Goal: Task Accomplishment & Management: Complete application form

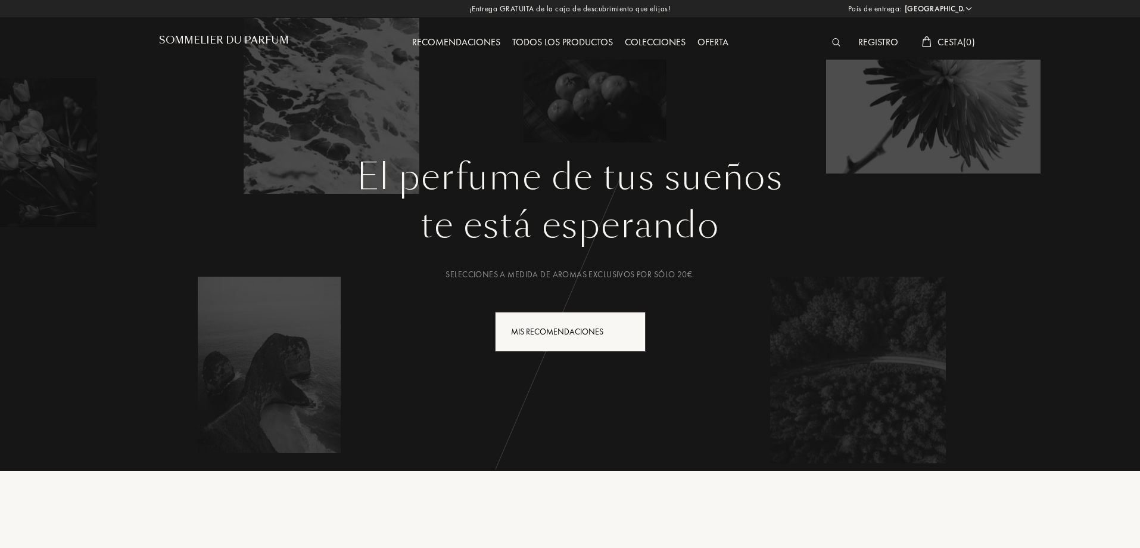
select select "ES"
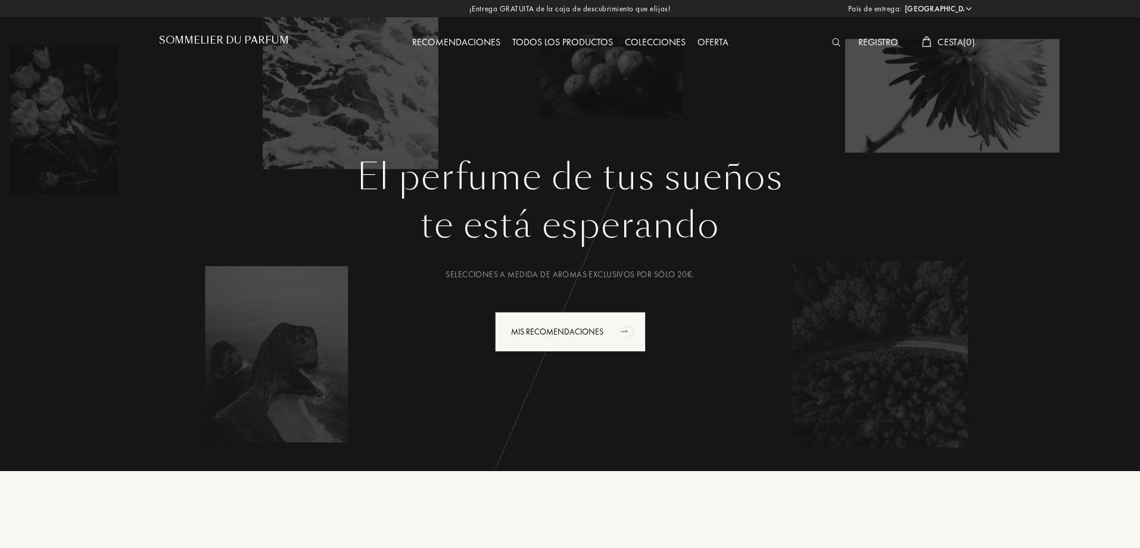
click at [971, 8] on select "Afganistán Albania Alemania Andorra Angola Anguila Antártida Antigua y Barbuda …" at bounding box center [937, 9] width 71 height 12
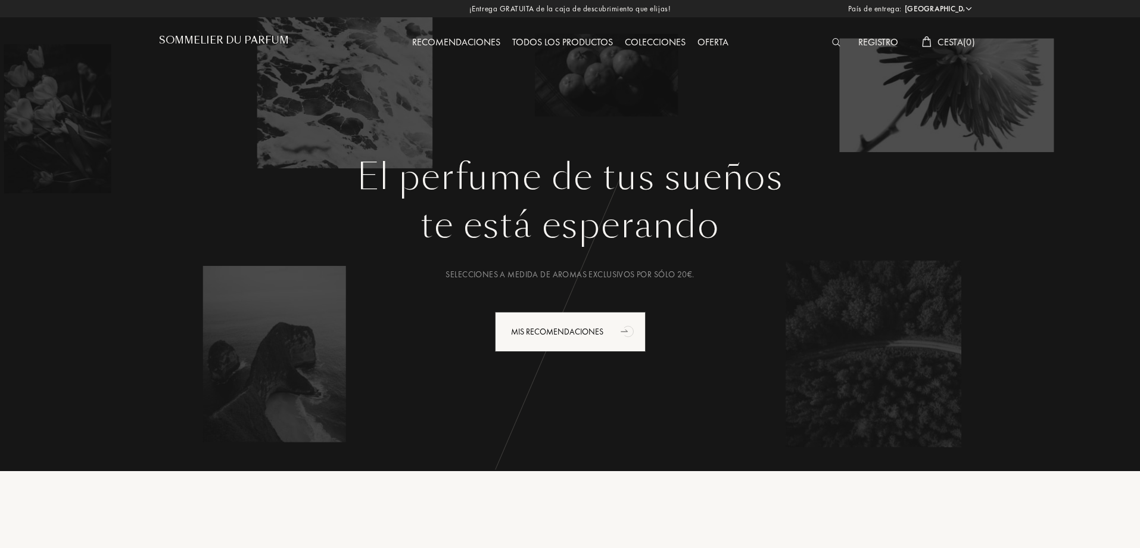
click at [821, 7] on div "¡Entrega GRATUITA de la caja de descubrimiento que elijas! País de entrega: Afg…" at bounding box center [570, 8] width 1140 height 17
click at [879, 33] on div "Registro Cesta ( 0 )" at bounding box center [879, 33] width 206 height 66
click at [879, 36] on div "Registro" at bounding box center [879, 42] width 52 height 15
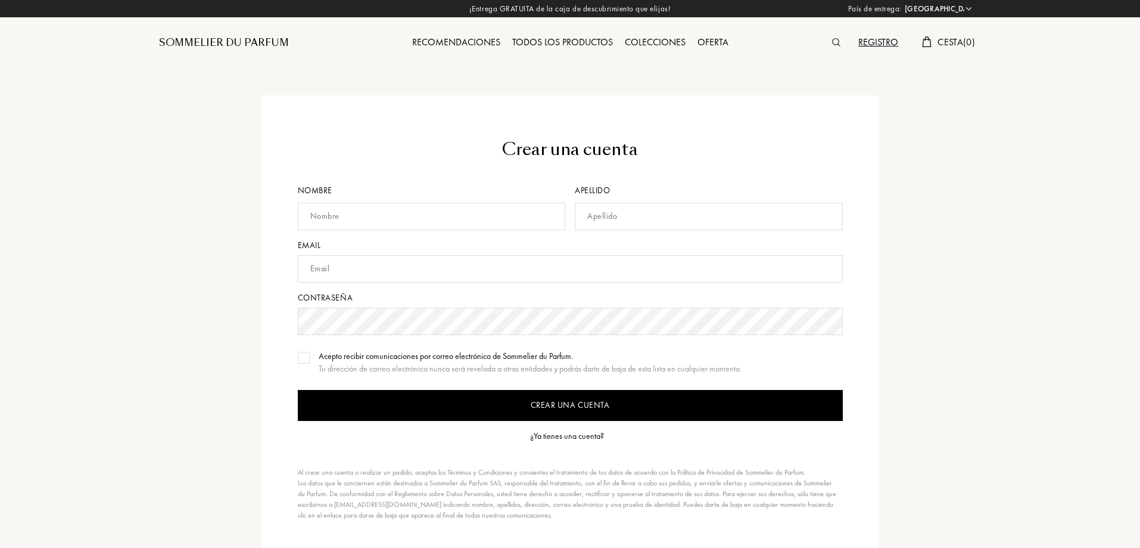
select select "ES"
click at [660, 41] on div "Colecciones" at bounding box center [655, 42] width 73 height 15
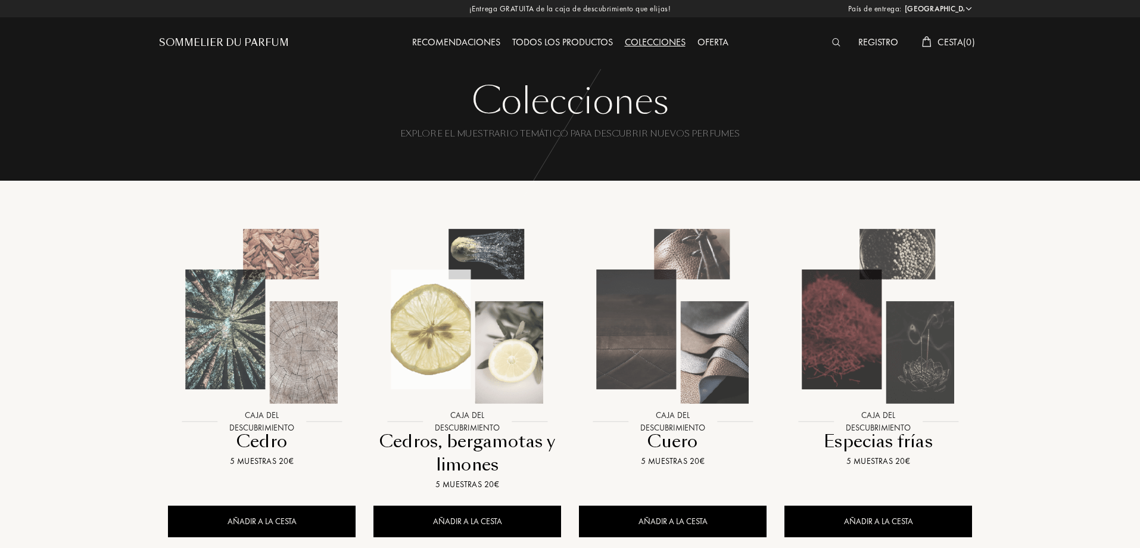
select select "ES"
drag, startPoint x: 945, startPoint y: 41, endPoint x: 928, endPoint y: 43, distance: 17.4
click at [943, 41] on span "Cesta ( 0 )" at bounding box center [957, 42] width 38 height 13
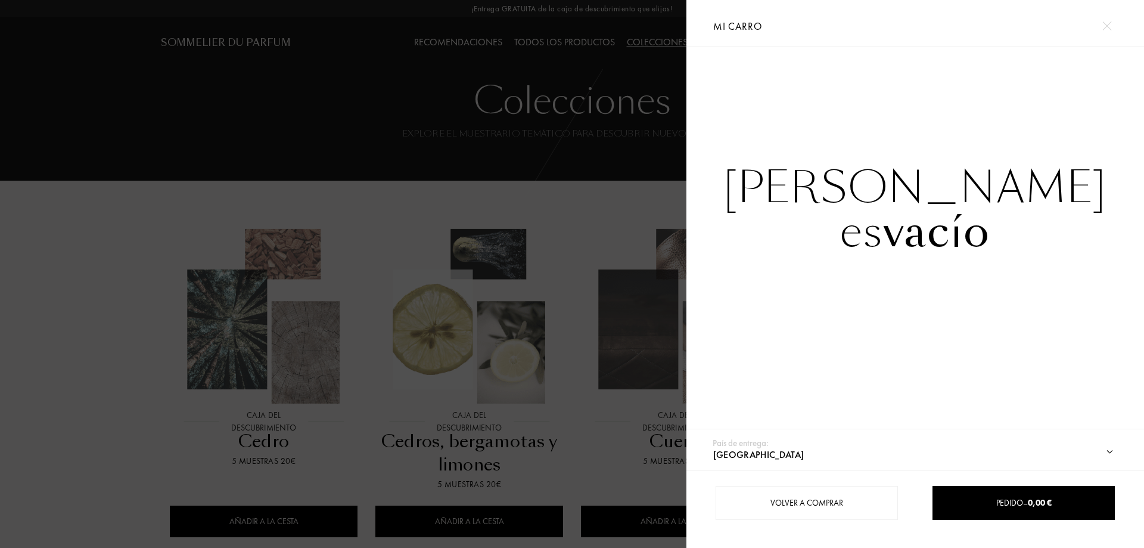
click at [606, 18] on div at bounding box center [343, 274] width 686 height 548
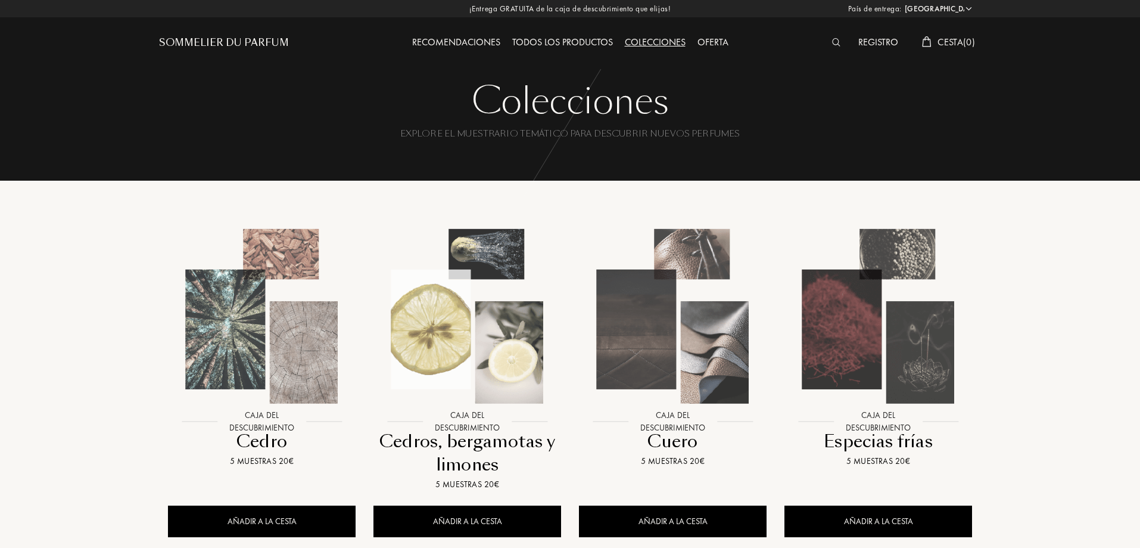
click at [873, 40] on div "Registro" at bounding box center [879, 42] width 52 height 15
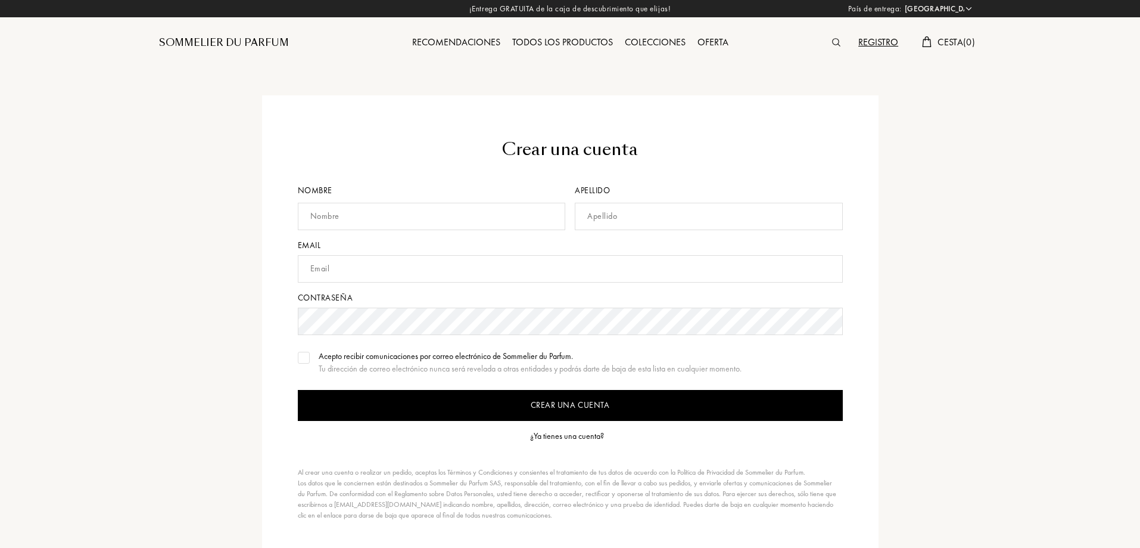
select select "ES"
click at [421, 211] on input "text" at bounding box center [432, 216] width 268 height 27
type input "Ander"
type input "Portillo"
type input "anporba1@gmail.com"
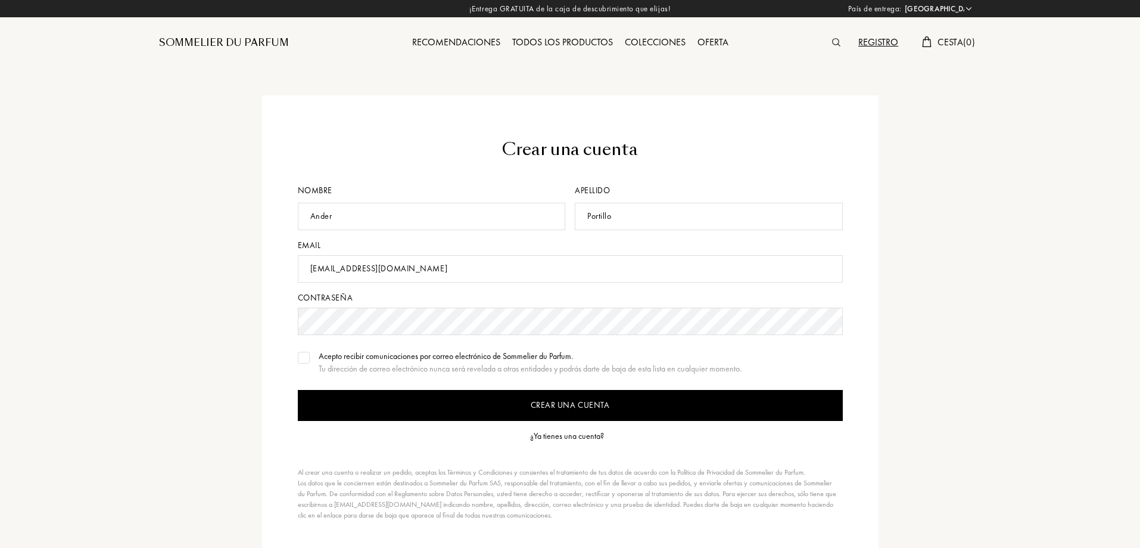
click at [153, 382] on div "Crear una cuenta Nombre Ander Apellido Portillo Email anporba1@gmail.com Contra…" at bounding box center [570, 328] width 840 height 466
click at [301, 362] on div at bounding box center [304, 358] width 12 height 12
click at [470, 397] on input "Crear una cuenta" at bounding box center [570, 405] width 545 height 31
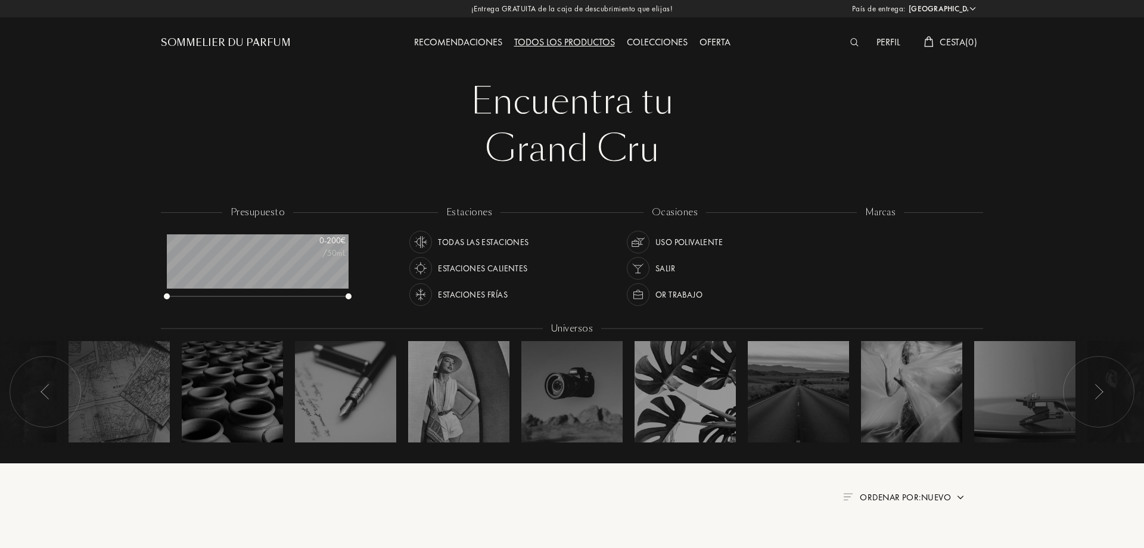
select select "ES"
click at [892, 43] on div "Perfil" at bounding box center [887, 42] width 36 height 15
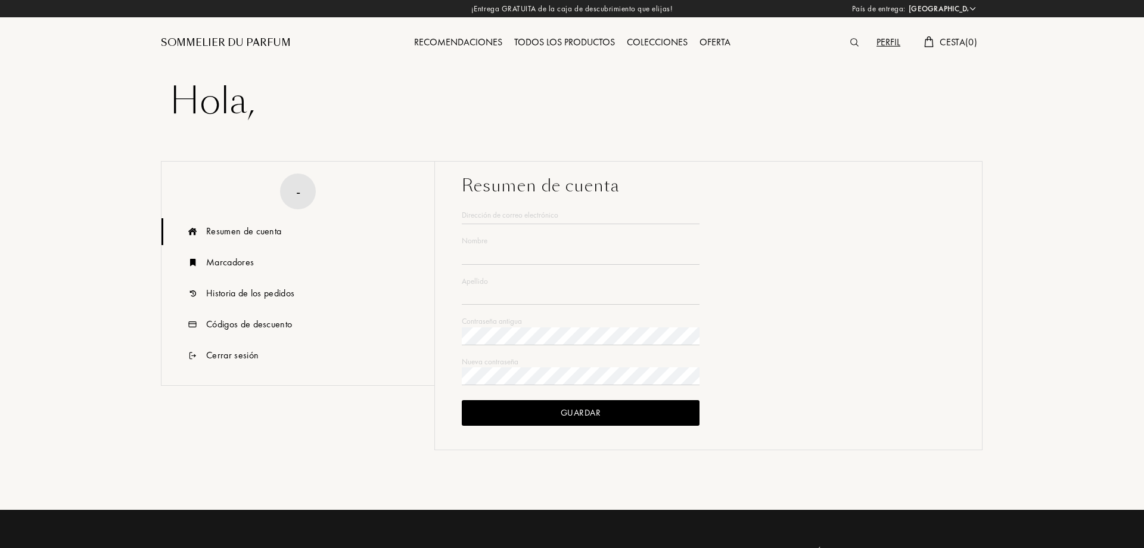
select select "ES"
type input "Ander"
type input "Portillo"
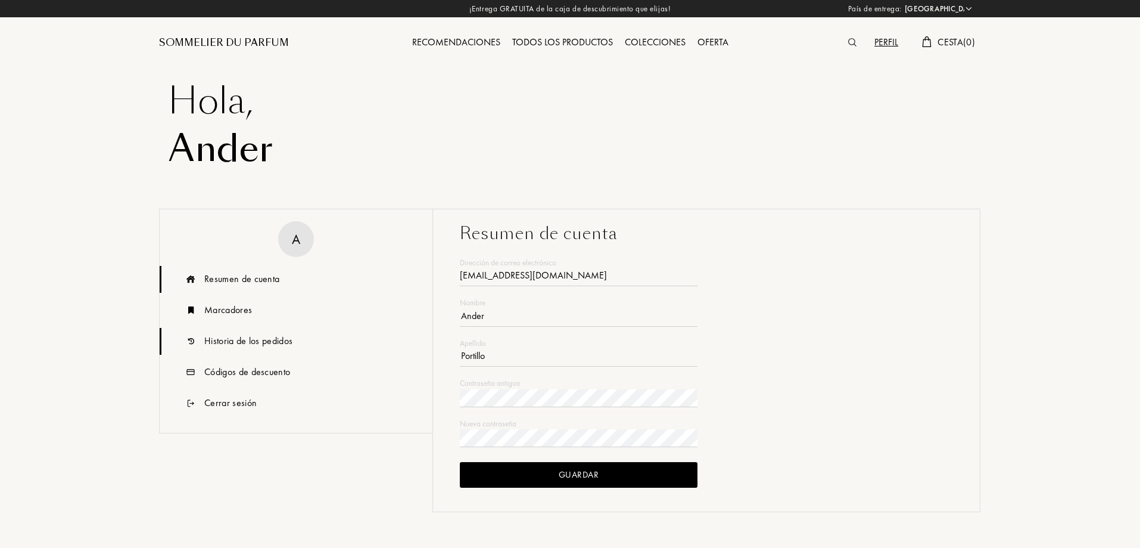
type input "[EMAIL_ADDRESS][DOMAIN_NAME]"
click at [232, 339] on div "Historia de los pedidos" at bounding box center [248, 341] width 88 height 14
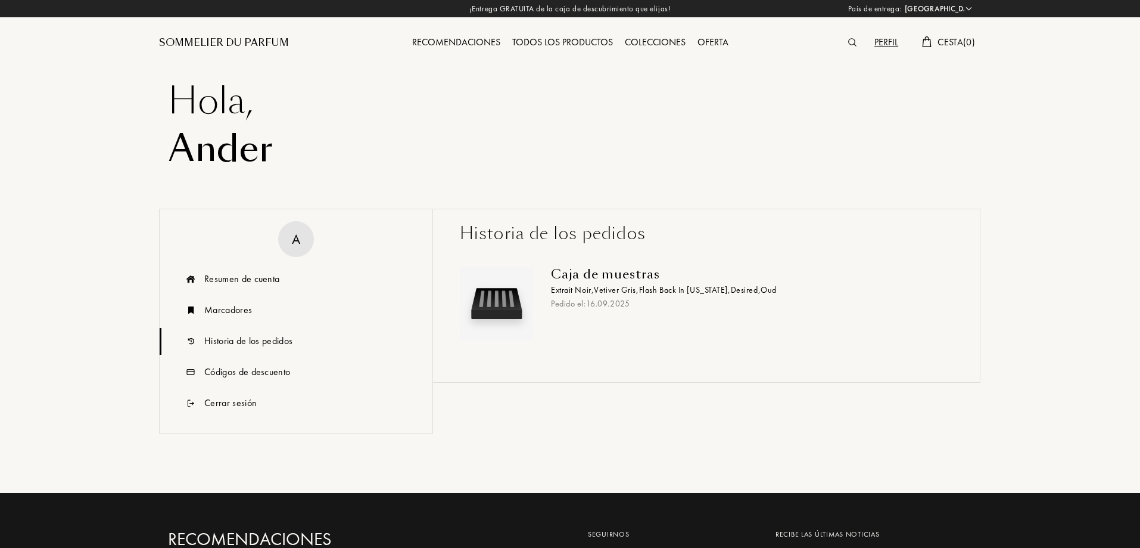
click at [649, 278] on div "Caja de muestras" at bounding box center [747, 274] width 393 height 14
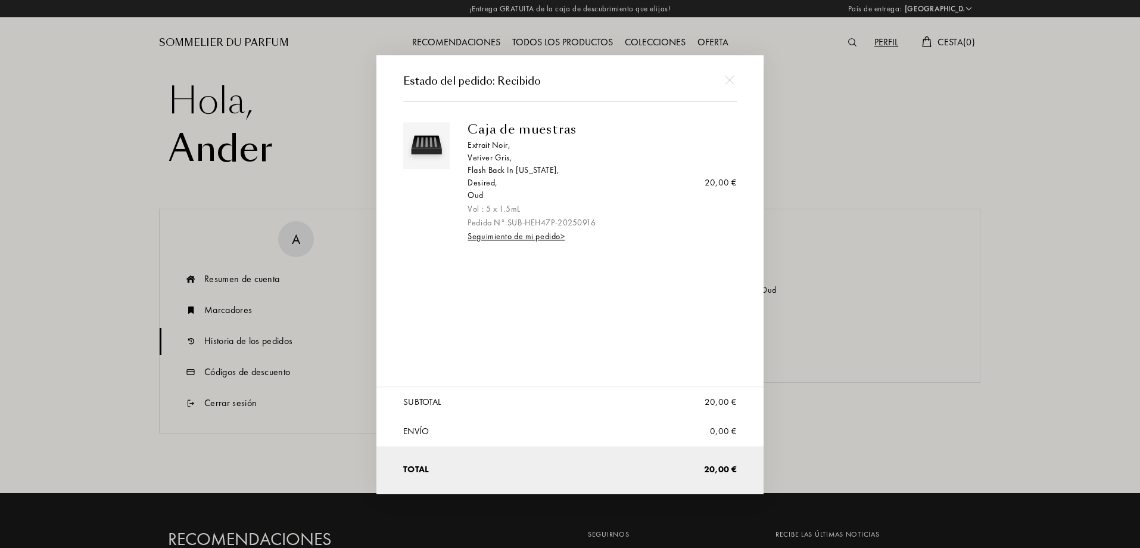
click at [502, 145] on div "Extrait Noir ," at bounding box center [598, 144] width 260 height 13
click at [496, 141] on div "Extrait Noir ," at bounding box center [598, 144] width 260 height 13
drag, startPoint x: 973, startPoint y: 136, endPoint x: 587, endPoint y: 79, distance: 389.7
click at [973, 135] on div at bounding box center [572, 274] width 1144 height 548
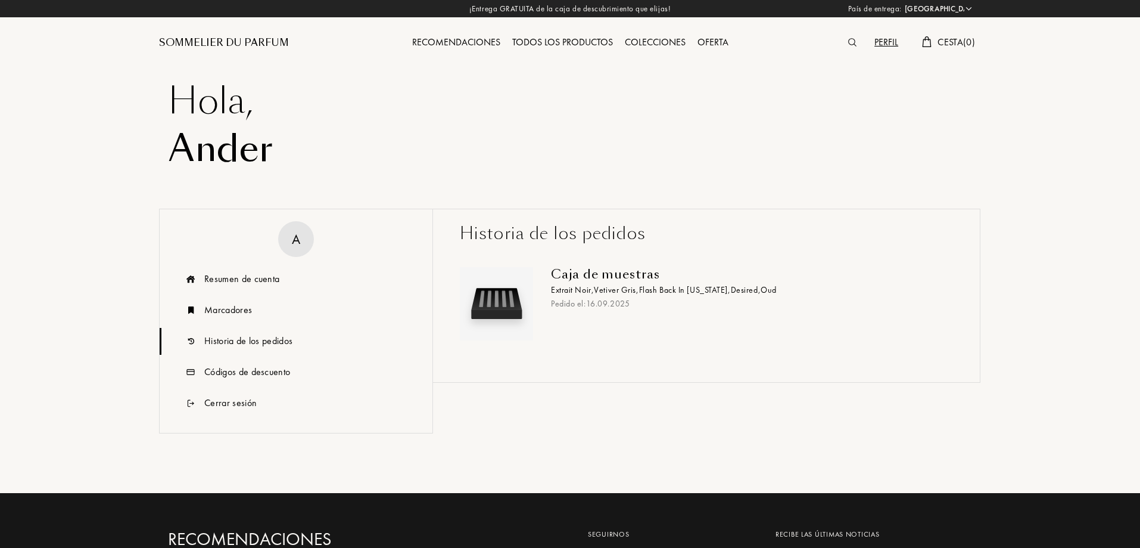
click at [857, 43] on div at bounding box center [855, 42] width 26 height 15
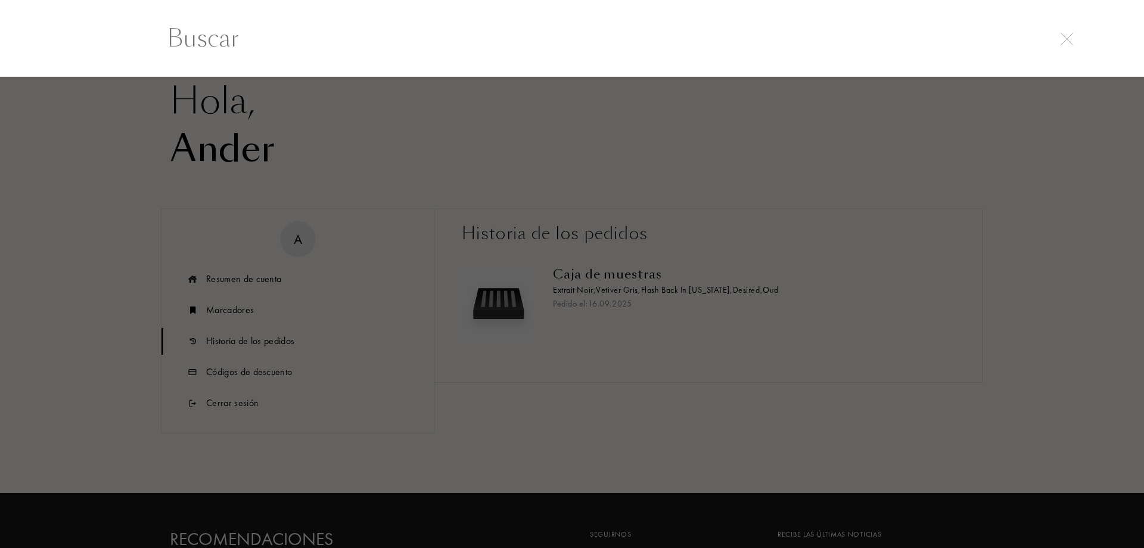
click at [854, 42] on input "text" at bounding box center [572, 38] width 858 height 36
click at [530, 38] on input "text" at bounding box center [572, 38] width 858 height 36
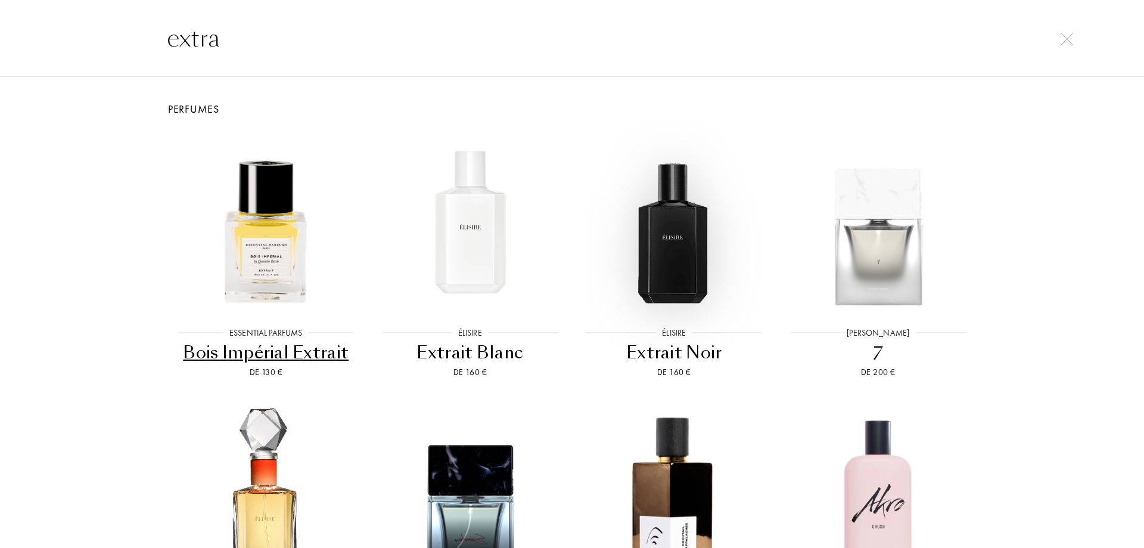
type input "extra"
click at [691, 235] on img at bounding box center [673, 221] width 183 height 183
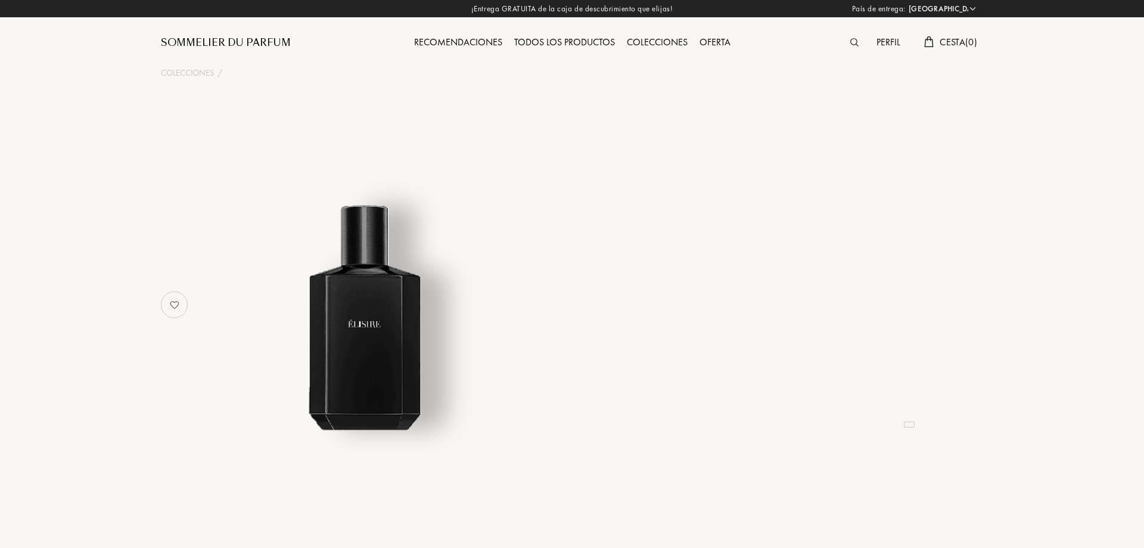
select select "ES"
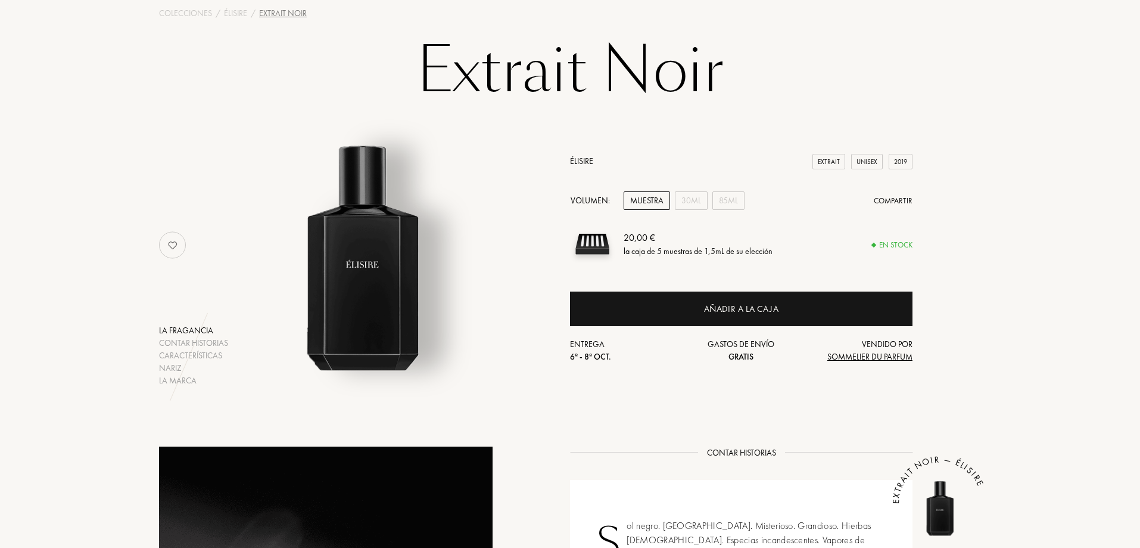
scroll to position [179, 0]
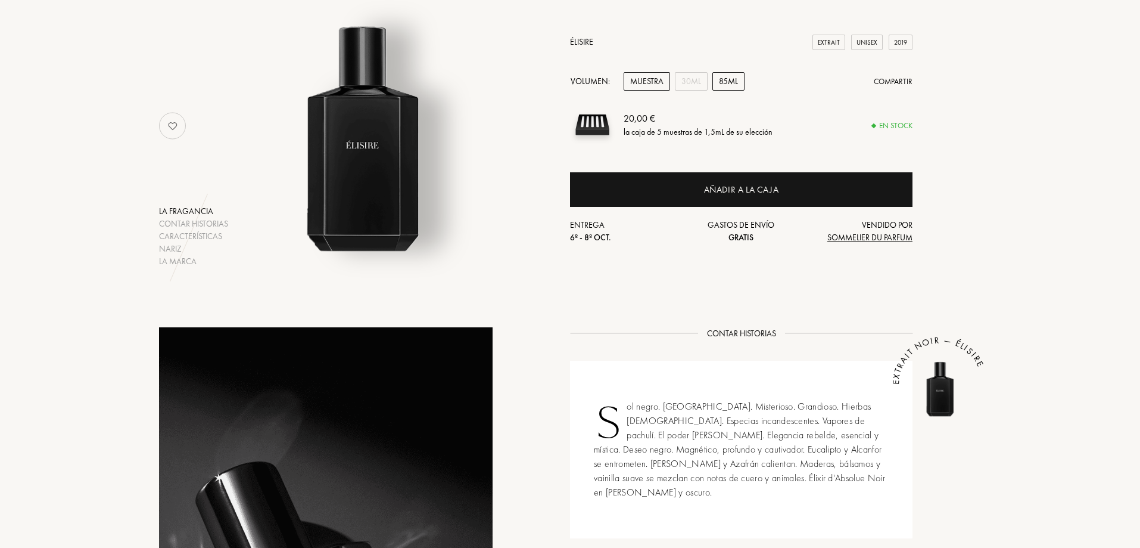
click at [719, 83] on div "85mL" at bounding box center [729, 81] width 32 height 18
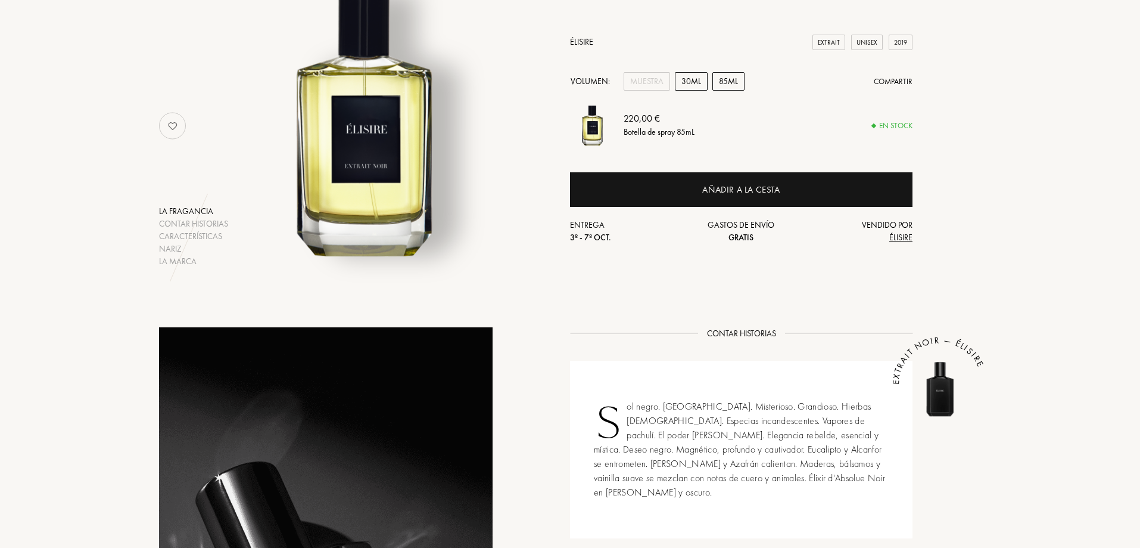
click at [699, 85] on div "30mL" at bounding box center [691, 81] width 33 height 18
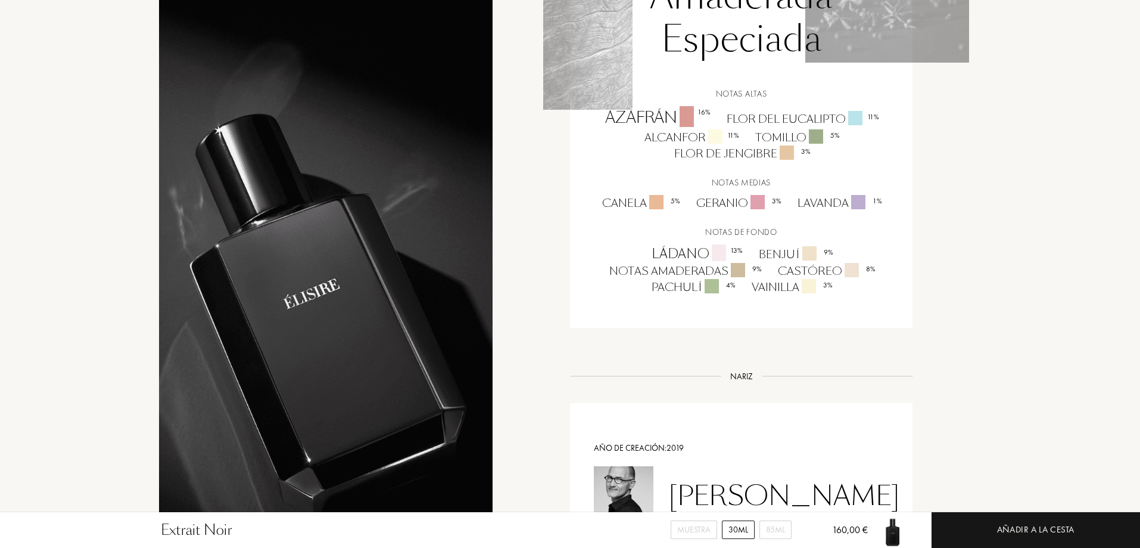
scroll to position [715, 0]
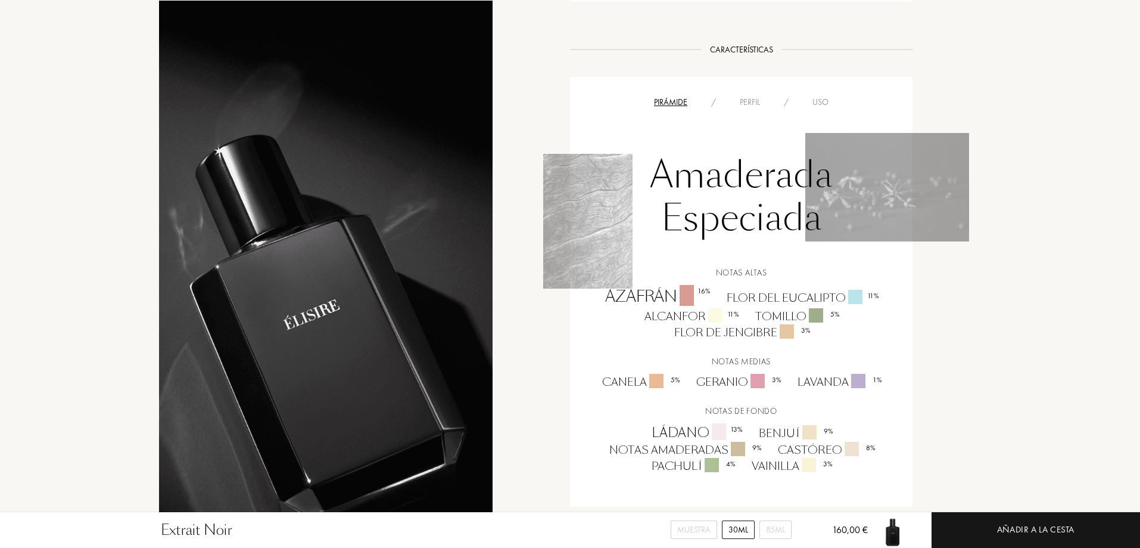
click at [741, 96] on div "Perfil" at bounding box center [750, 102] width 44 height 13
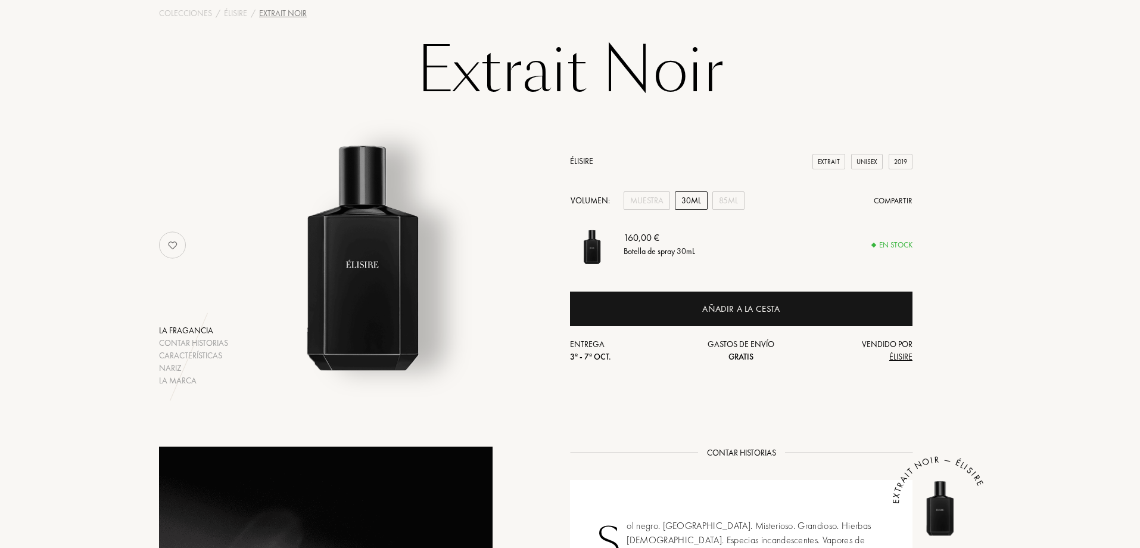
scroll to position [0, 0]
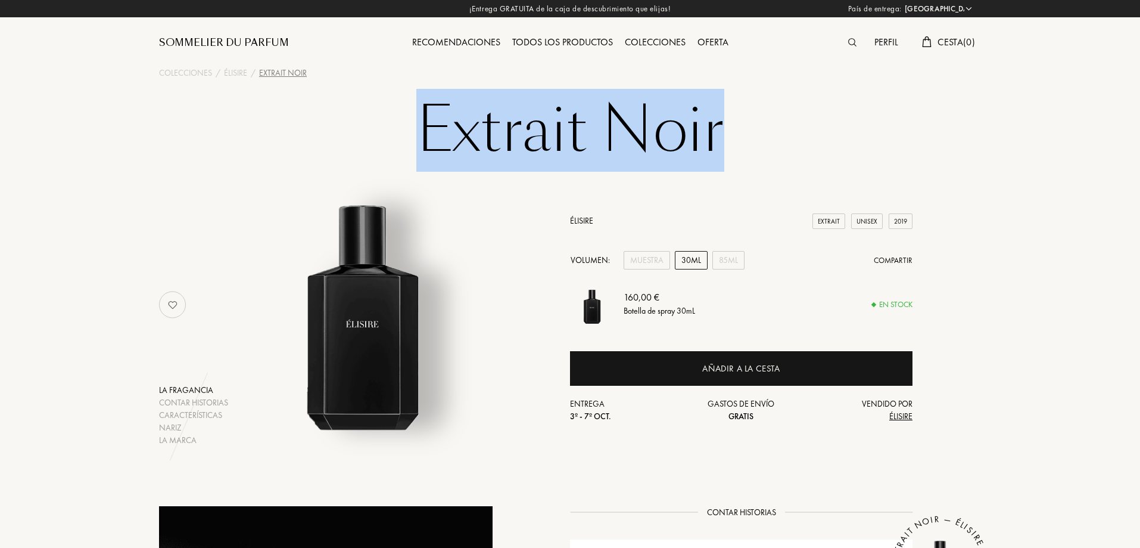
drag, startPoint x: 720, startPoint y: 130, endPoint x: 426, endPoint y: 129, distance: 293.7
click at [426, 129] on h1 "Extrait Noir" at bounding box center [570, 131] width 596 height 66
copy h1 "Extrait Noir"
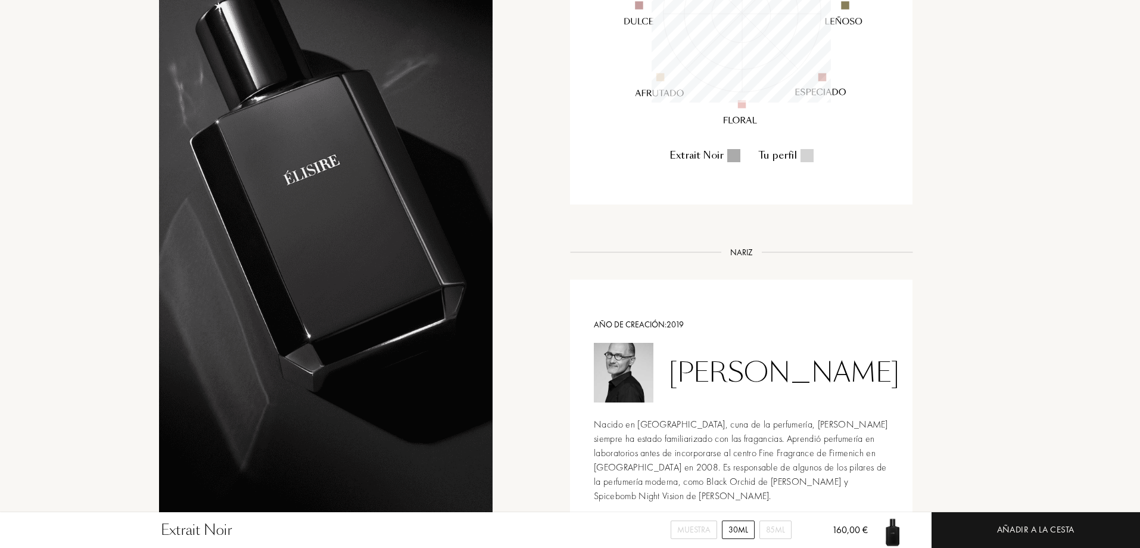
scroll to position [1072, 0]
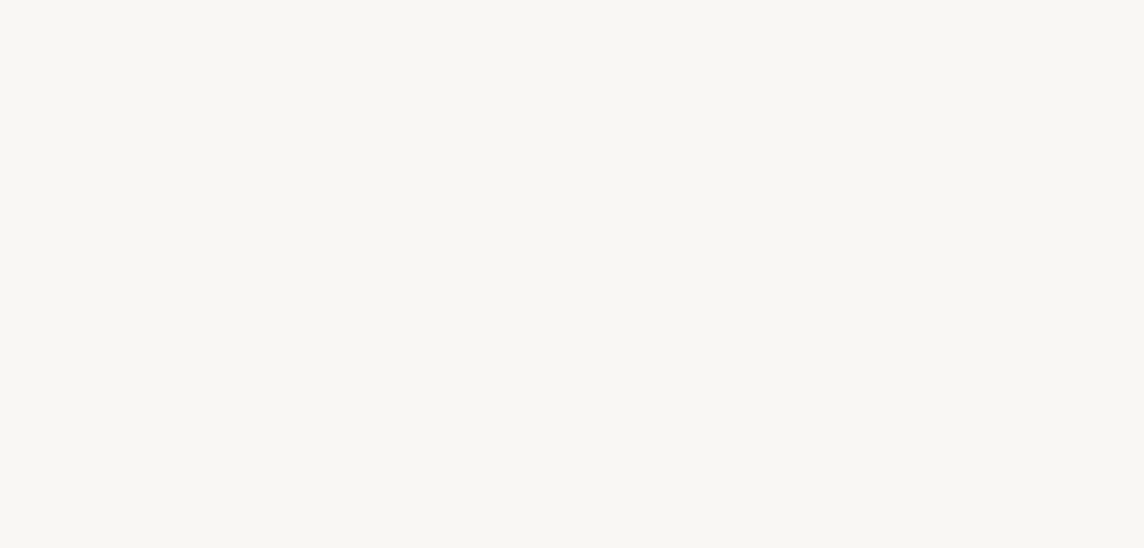
select select "ES"
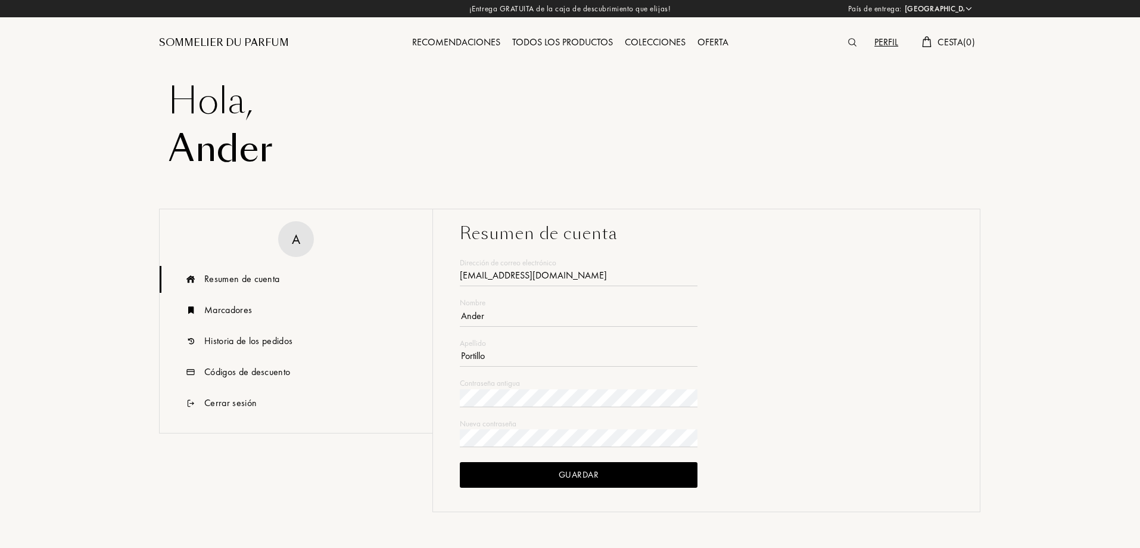
type input "Ander"
type input "Portillo"
type input "[EMAIL_ADDRESS][DOMAIN_NAME]"
click at [239, 346] on div "Historia de los pedidos" at bounding box center [248, 341] width 88 height 14
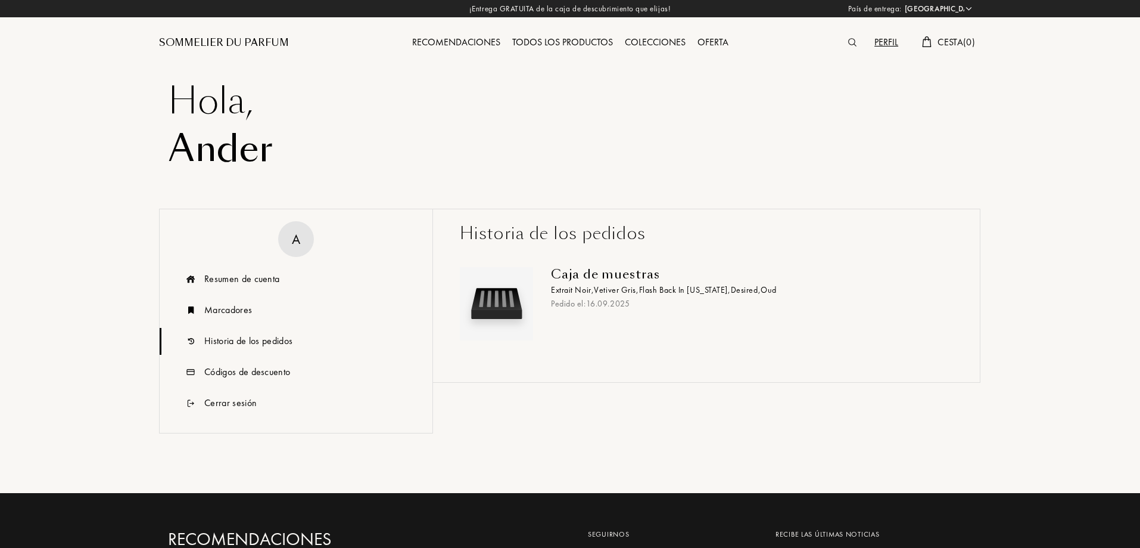
click at [651, 281] on div "Caja de muestras" at bounding box center [747, 274] width 393 height 14
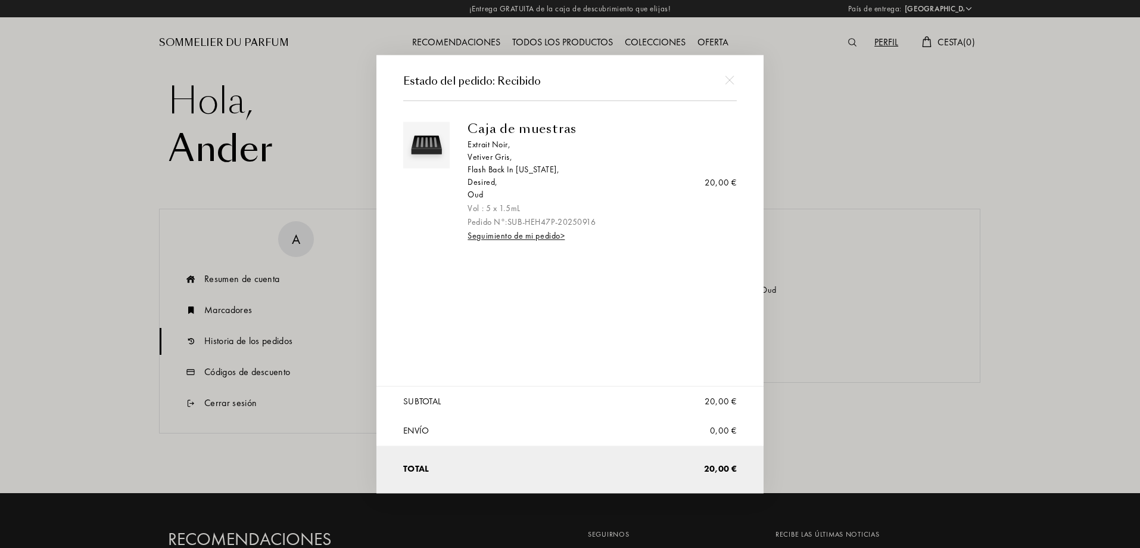
click at [724, 74] on div at bounding box center [729, 80] width 27 height 27
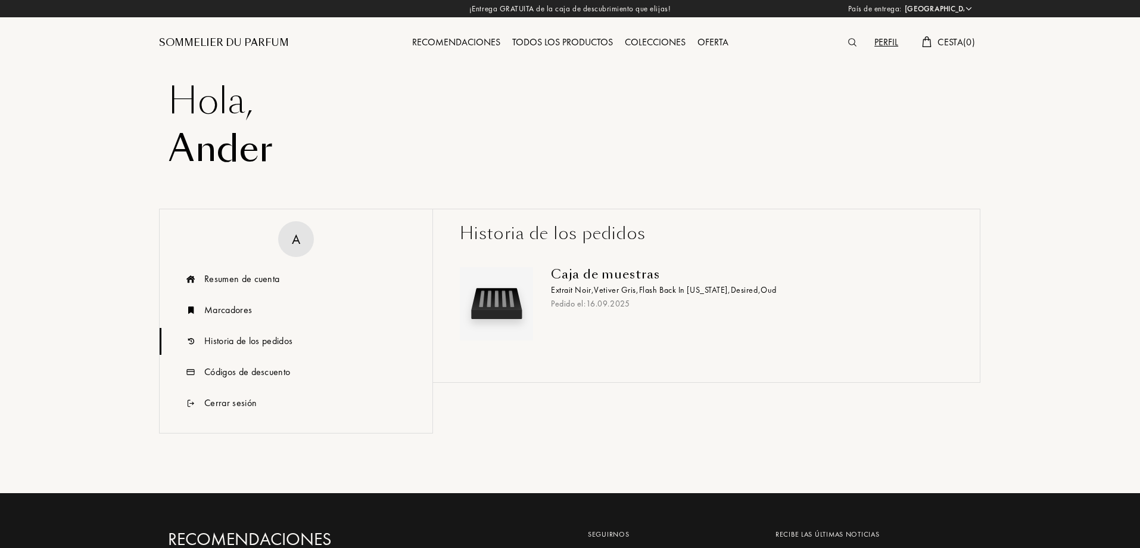
drag, startPoint x: 850, startPoint y: 41, endPoint x: 841, endPoint y: 44, distance: 8.9
click at [848, 41] on img at bounding box center [852, 42] width 8 height 8
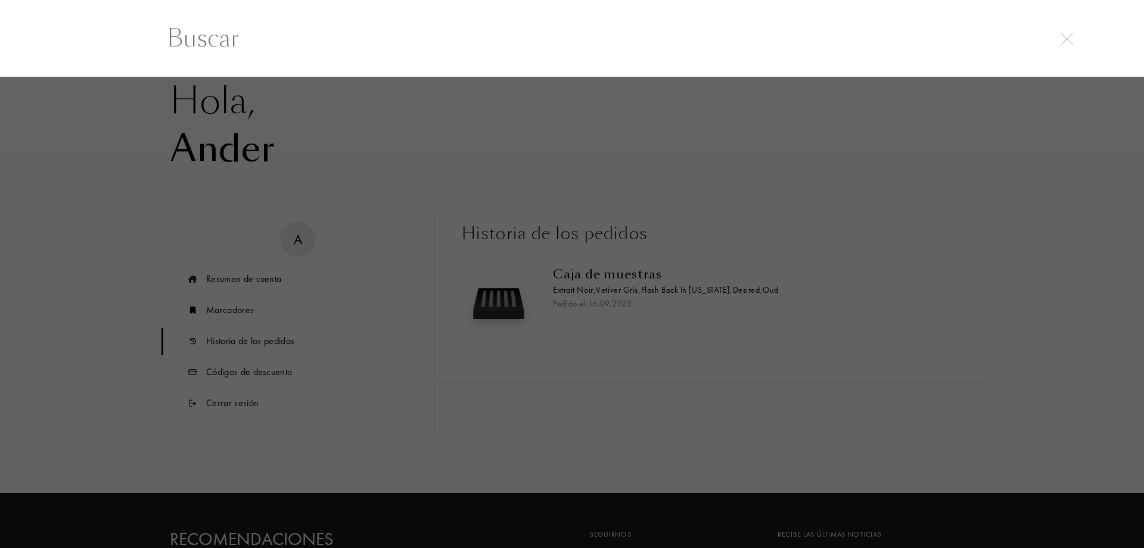
click at [465, 39] on input "text" at bounding box center [572, 38] width 858 height 36
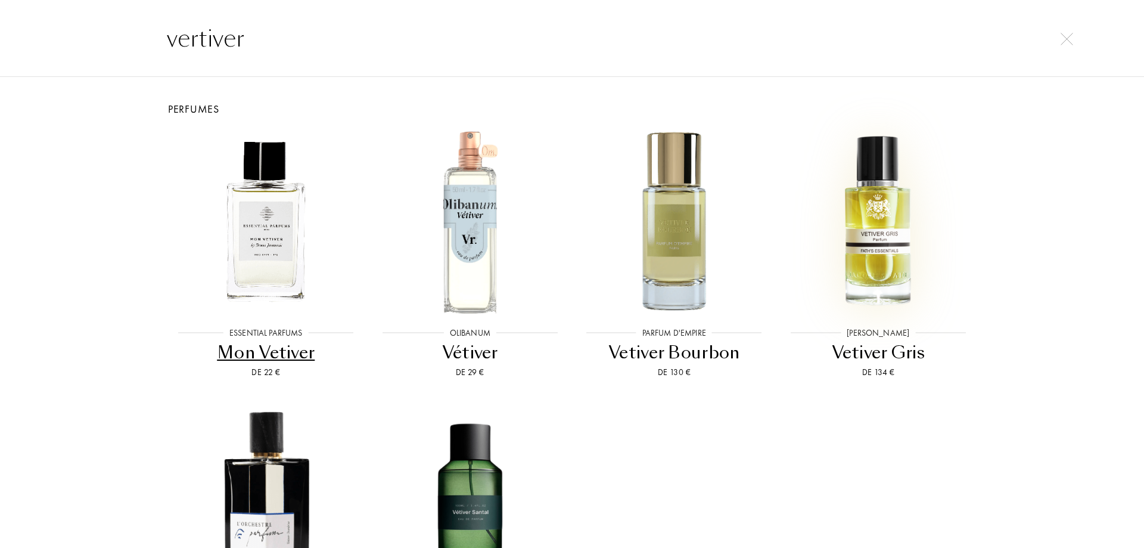
type input "vertiver"
click at [891, 219] on img at bounding box center [877, 221] width 183 height 183
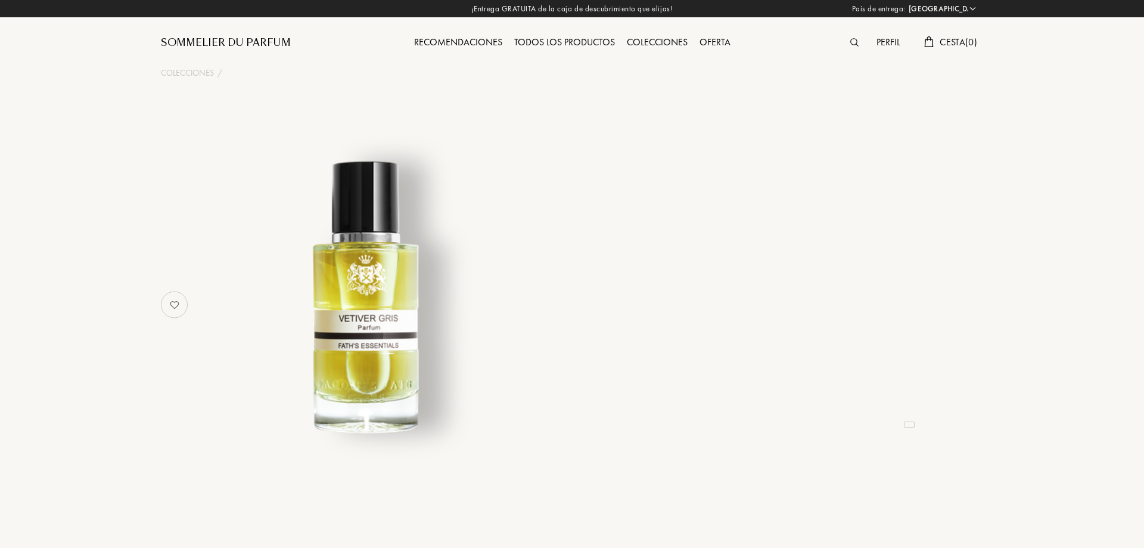
select select "ES"
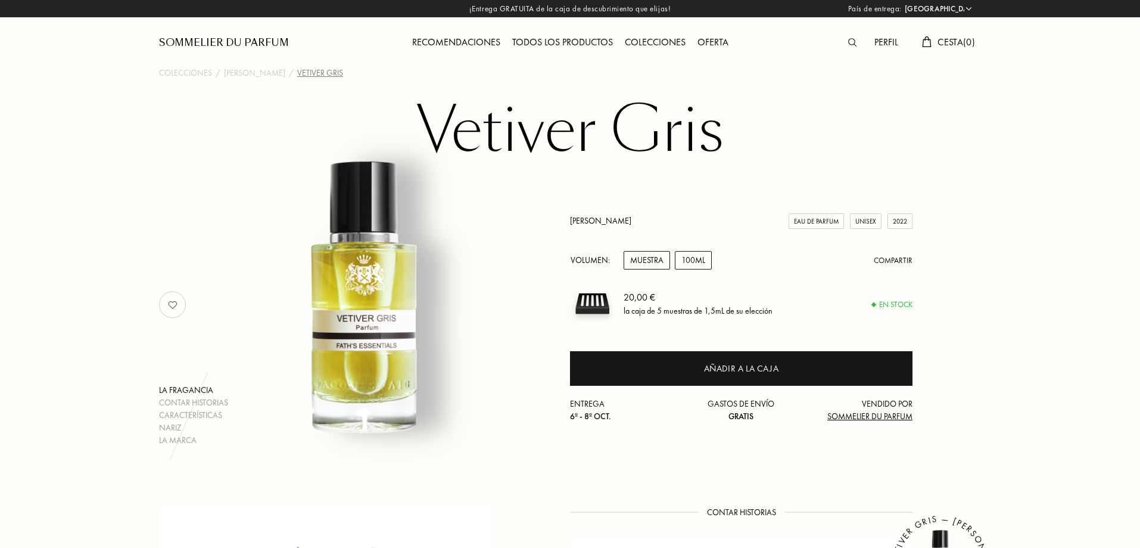
click at [684, 253] on div "100mL" at bounding box center [693, 260] width 37 height 18
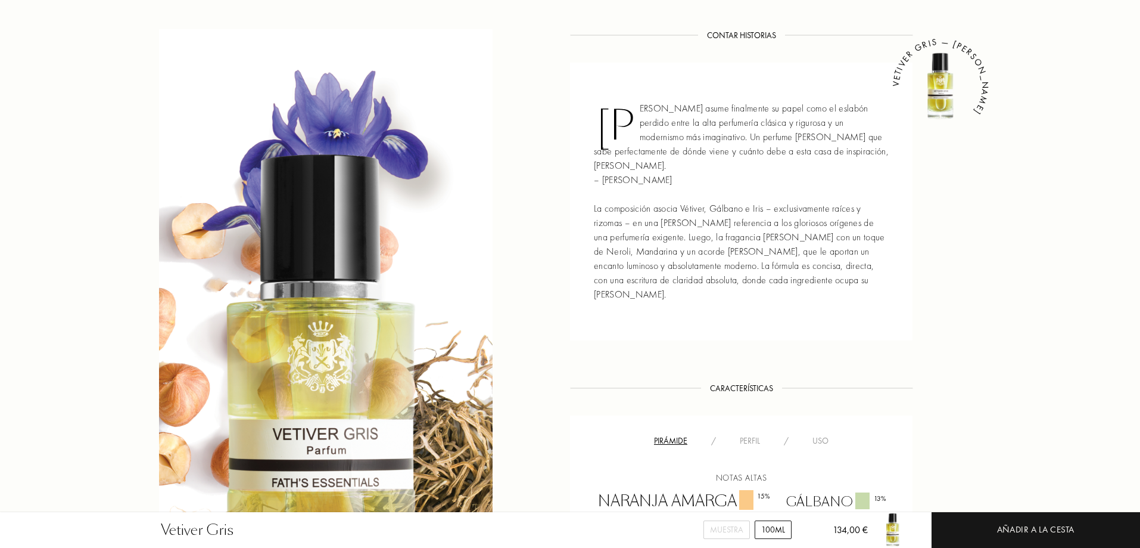
scroll to position [536, 0]
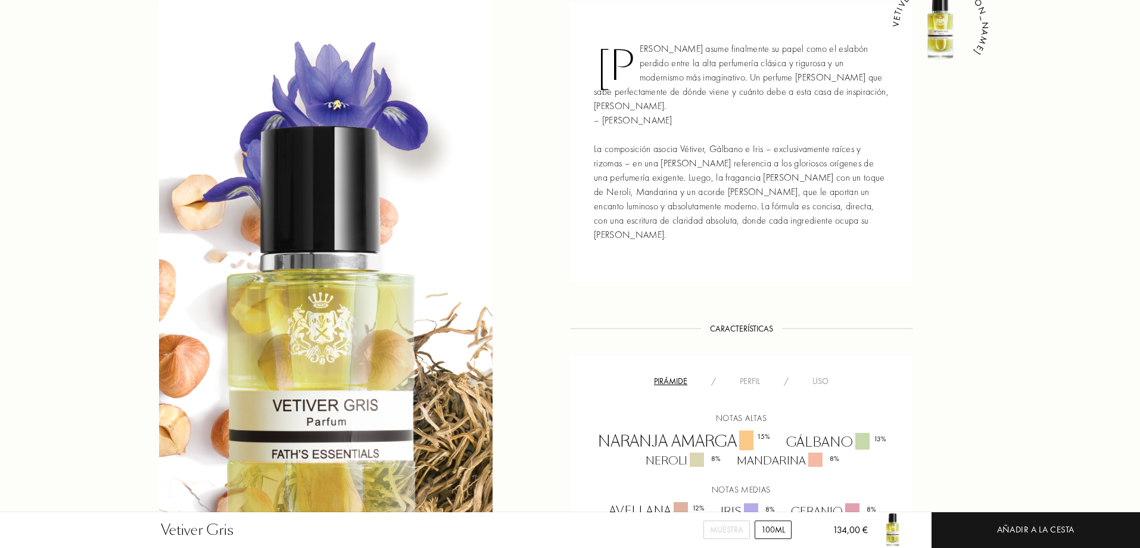
click at [762, 375] on div "Perfil" at bounding box center [750, 381] width 44 height 13
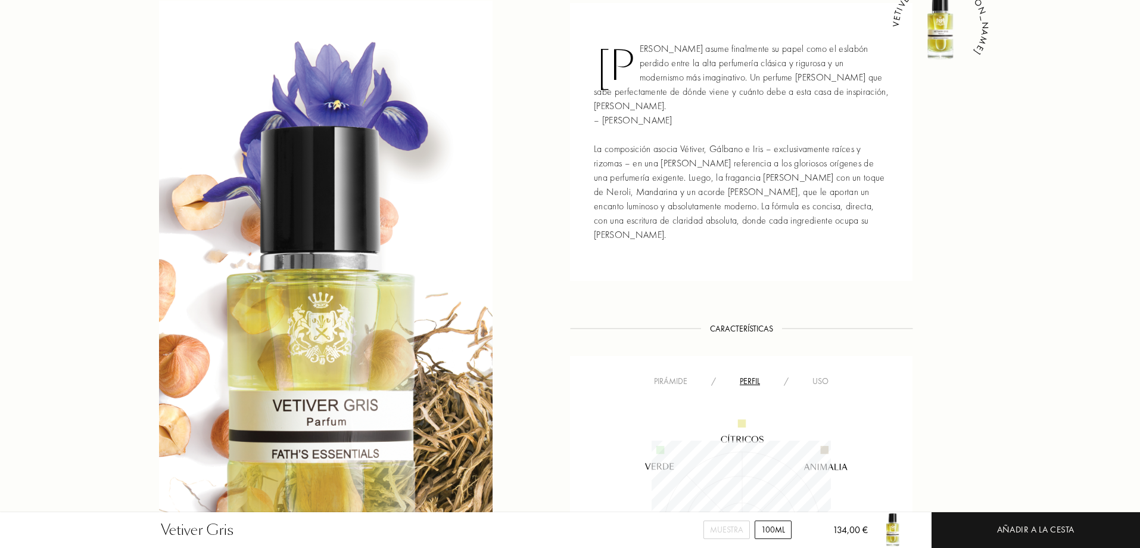
scroll to position [655, 0]
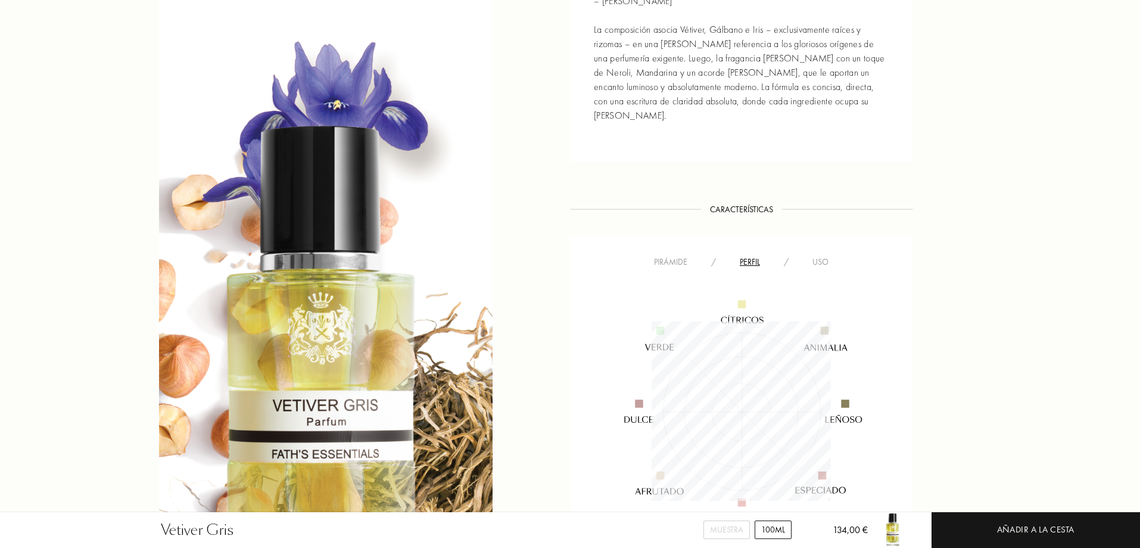
click at [682, 256] on div "Pirámide" at bounding box center [670, 262] width 57 height 13
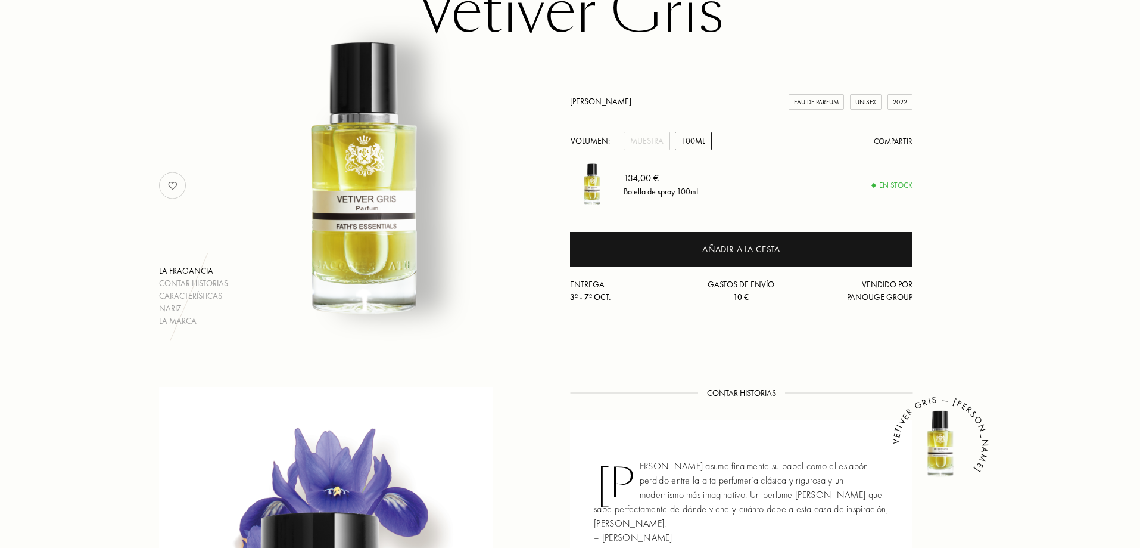
scroll to position [0, 0]
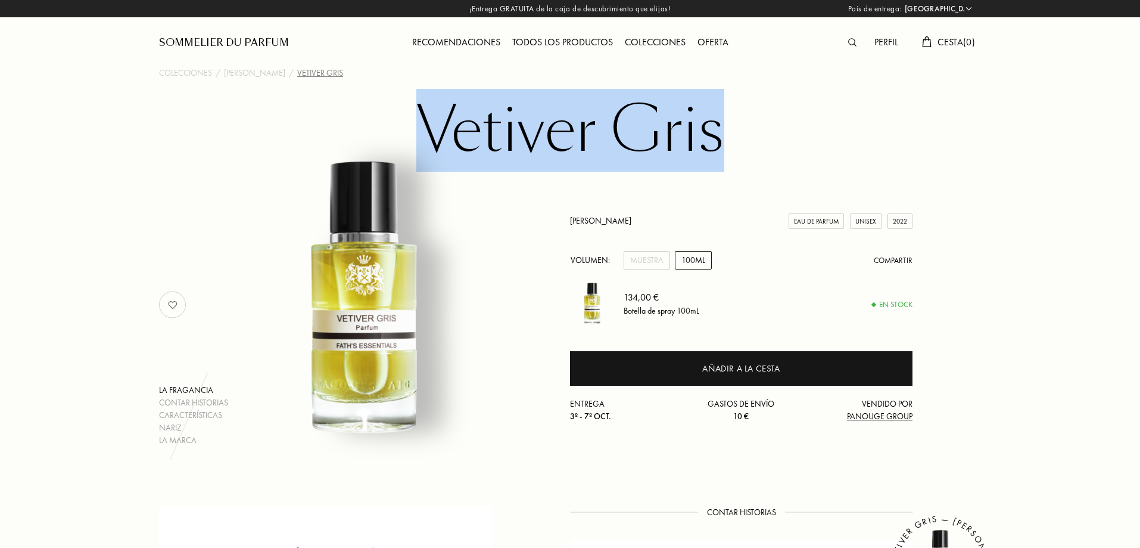
drag, startPoint x: 736, startPoint y: 139, endPoint x: 427, endPoint y: 138, distance: 309.8
click at [426, 138] on h1 "Vetiver Gris" at bounding box center [570, 131] width 596 height 66
copy h1 "Vetiver Gris"
click at [884, 44] on div "Perfil" at bounding box center [887, 42] width 36 height 15
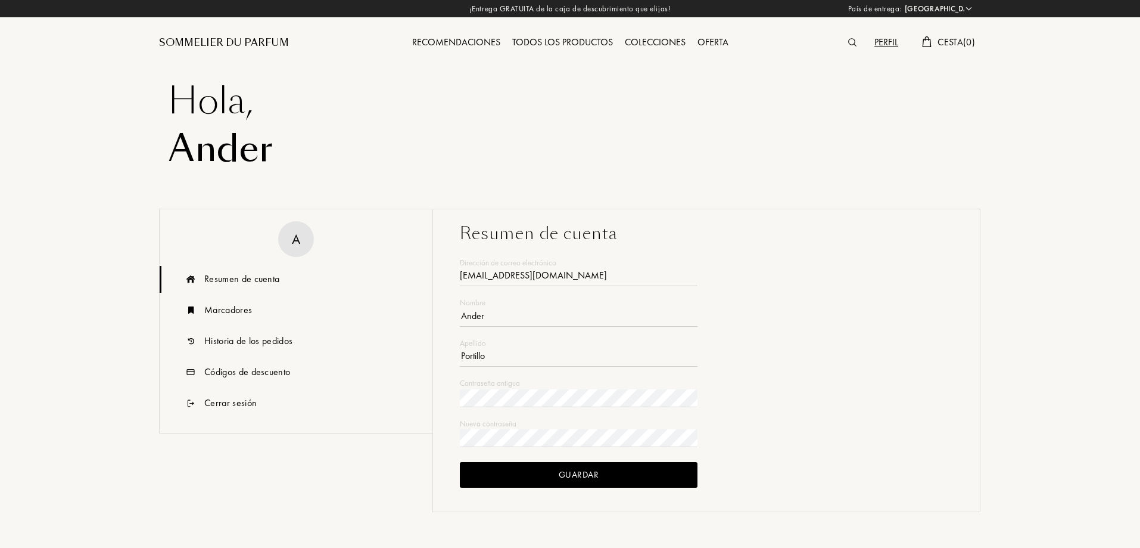
select select "ES"
